Goal: Use online tool/utility: Utilize a website feature to perform a specific function

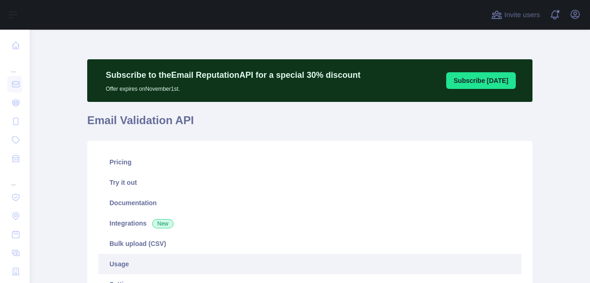
scroll to position [254, 552]
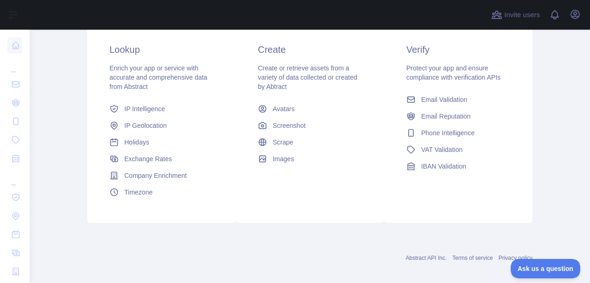
scroll to position [221, 0]
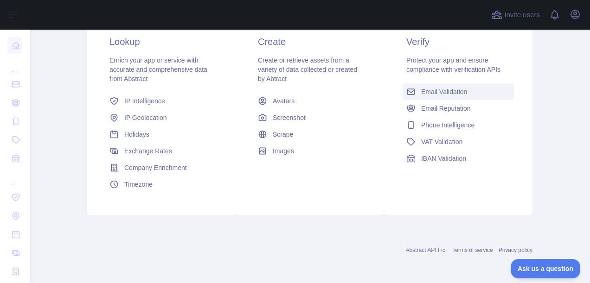
click at [446, 95] on span "Email Validation" at bounding box center [444, 91] width 46 height 9
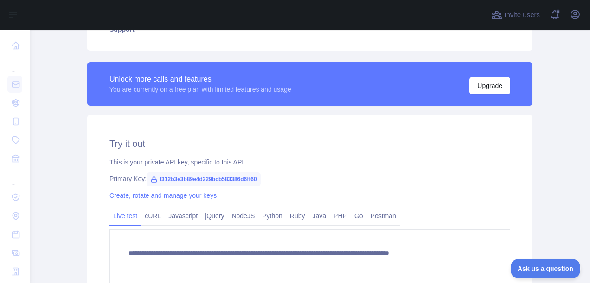
scroll to position [275, 0]
drag, startPoint x: 255, startPoint y: 179, endPoint x: 153, endPoint y: 184, distance: 102.1
click at [153, 184] on span "f312b3e3b89e4d229bcb583386d6ff60" at bounding box center [203, 179] width 114 height 14
copy span "f312b3e3b89e4d229bcb583386d6ff60"
